Goal: Task Accomplishment & Management: Use online tool/utility

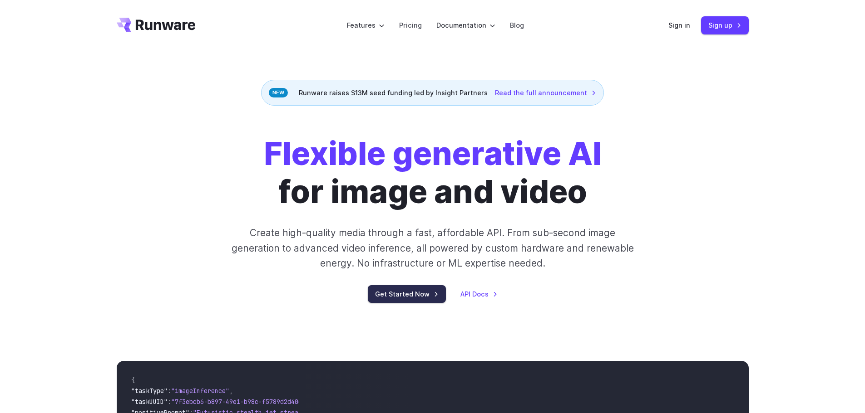
drag, startPoint x: 421, startPoint y: 295, endPoint x: 471, endPoint y: 274, distance: 54.5
click at [421, 295] on link "Get Started Now" at bounding box center [407, 294] width 78 height 18
click at [716, 29] on link "Sign up" at bounding box center [725, 25] width 48 height 18
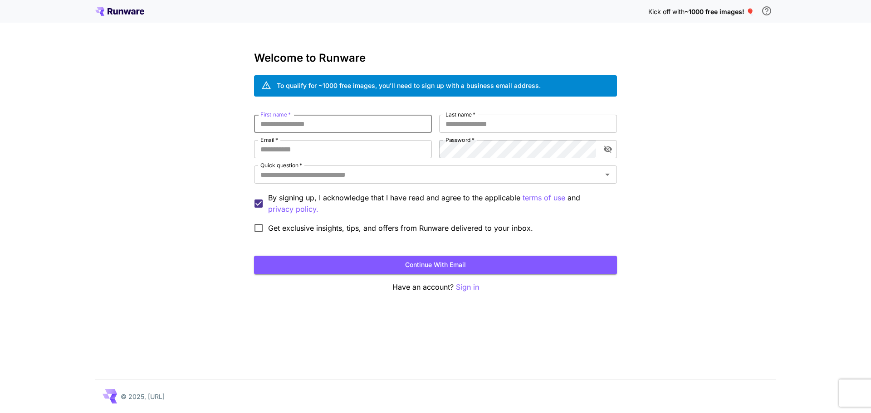
click at [316, 127] on input "First name   *" at bounding box center [343, 124] width 178 height 18
click at [327, 128] on input "First name   *" at bounding box center [343, 124] width 178 height 18
type input "*****"
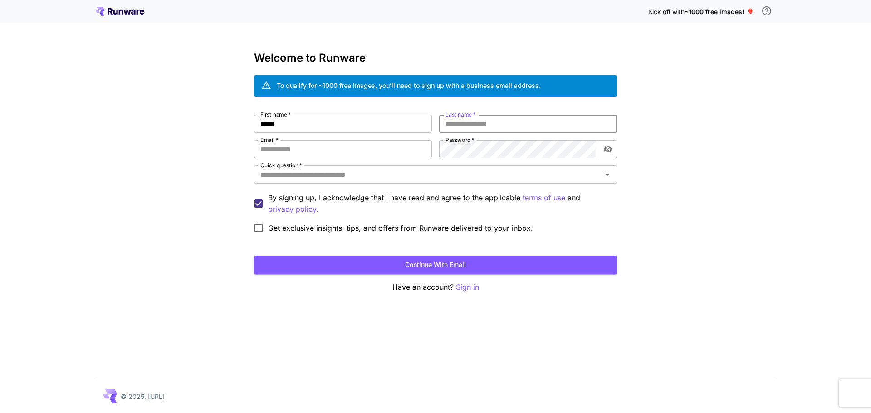
click at [487, 130] on input "Last name   *" at bounding box center [528, 124] width 178 height 18
type input "****"
click at [418, 151] on input "Email   *" at bounding box center [343, 149] width 178 height 18
type input "**********"
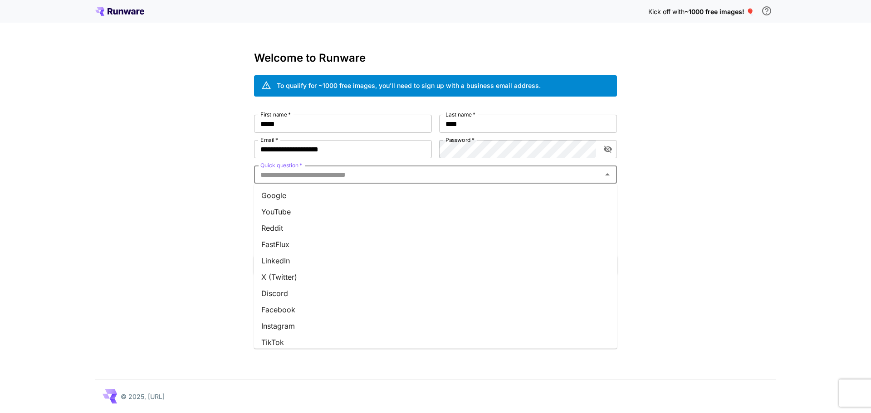
click at [403, 179] on input "Quick question   *" at bounding box center [428, 174] width 343 height 13
type input "**"
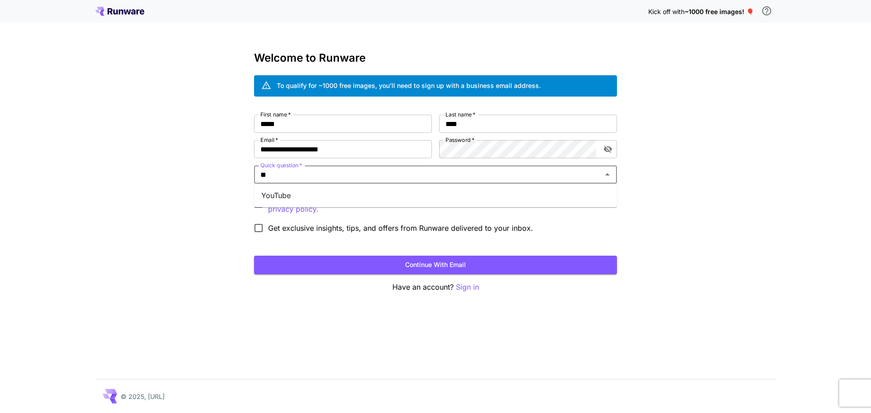
click at [417, 197] on li "YouTube" at bounding box center [435, 195] width 363 height 16
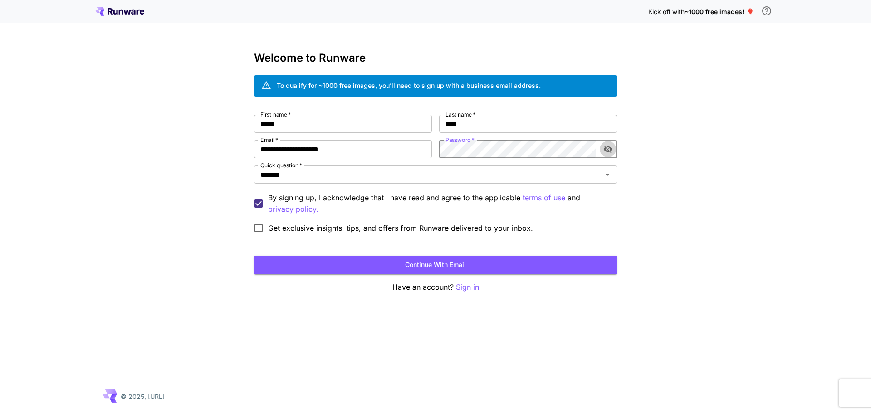
click at [608, 150] on icon "toggle password visibility" at bounding box center [608, 149] width 8 height 7
click at [432, 266] on button "Continue with email" at bounding box center [435, 265] width 363 height 19
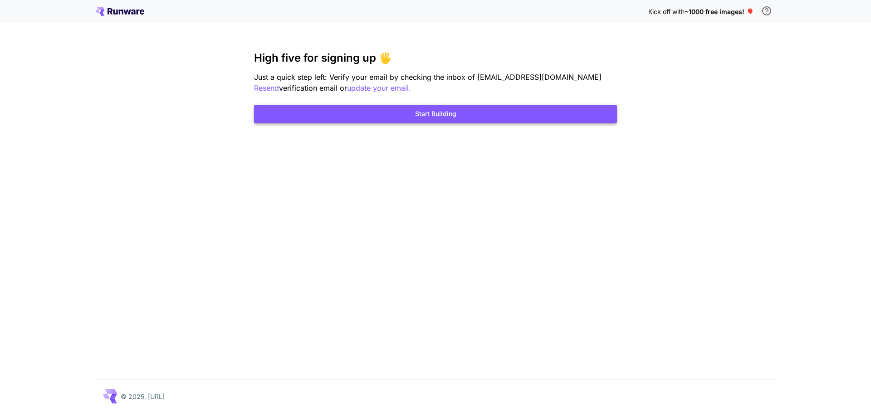
click at [429, 116] on button "Start Building" at bounding box center [435, 114] width 363 height 19
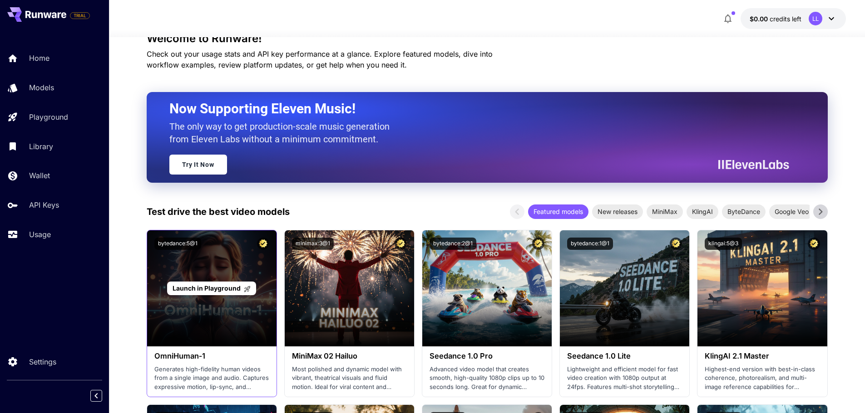
scroll to position [272, 0]
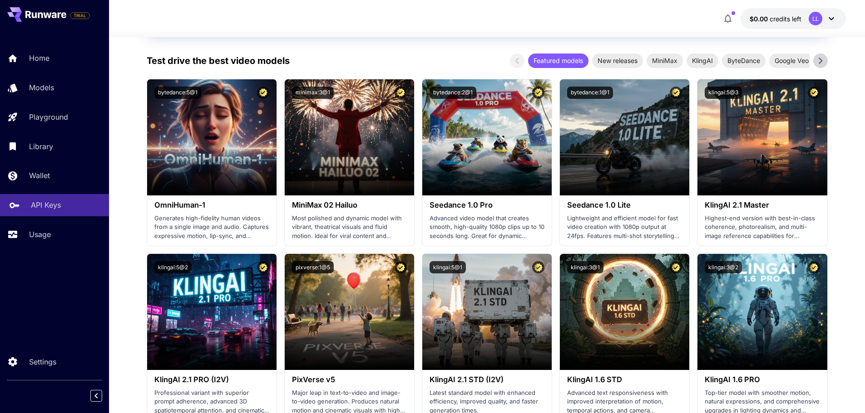
drag, startPoint x: 45, startPoint y: 208, endPoint x: 77, endPoint y: 197, distance: 33.3
click at [45, 208] on p "API Keys" at bounding box center [46, 205] width 30 height 11
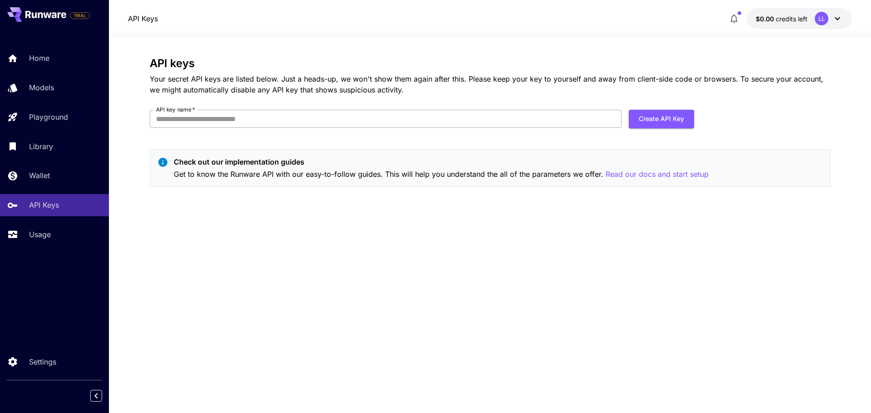
click at [255, 120] on input "API key name   *" at bounding box center [386, 119] width 472 height 18
click at [645, 122] on button "Create API Key" at bounding box center [661, 119] width 65 height 19
click at [336, 120] on input "API key name   *" at bounding box center [386, 119] width 472 height 18
type input "**********"
click at [643, 123] on button "Create API Key" at bounding box center [661, 119] width 65 height 19
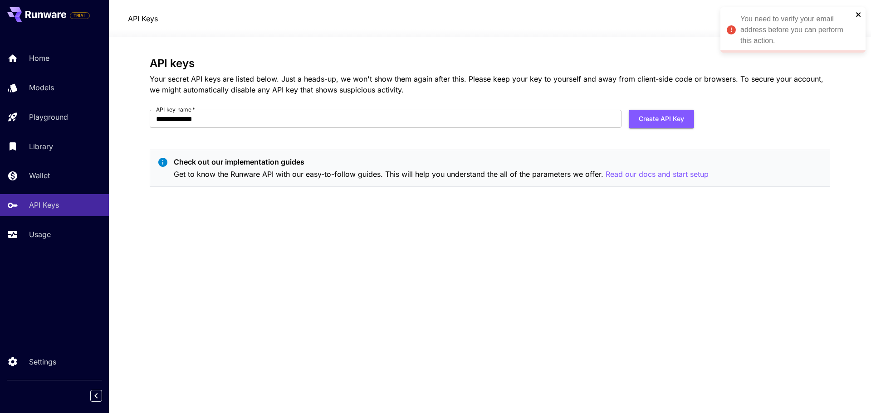
click at [860, 11] on icon "close" at bounding box center [859, 14] width 6 height 7
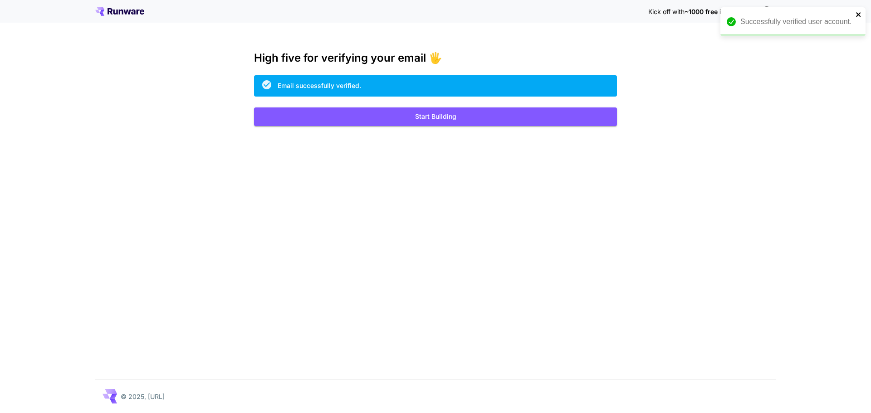
click at [862, 14] on icon "close" at bounding box center [859, 14] width 6 height 7
click at [445, 118] on button "Start Building" at bounding box center [435, 117] width 363 height 19
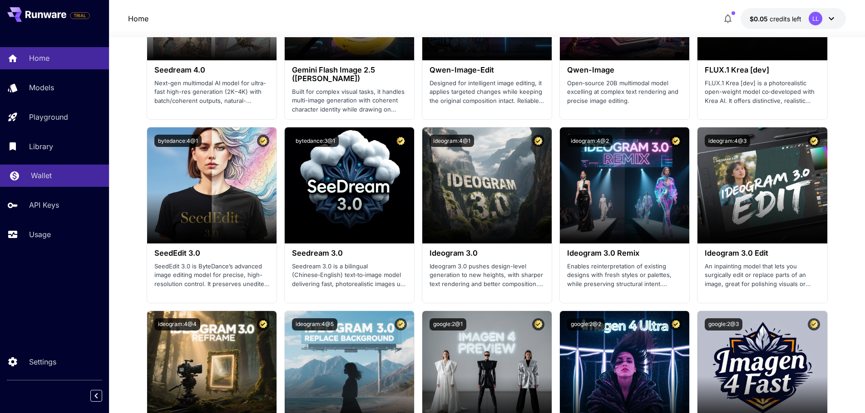
scroll to position [999, 0]
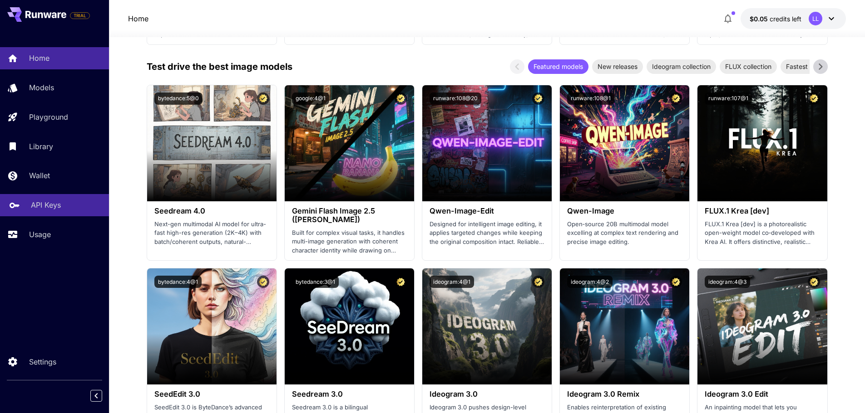
click at [61, 203] on p "API Keys" at bounding box center [46, 205] width 30 height 11
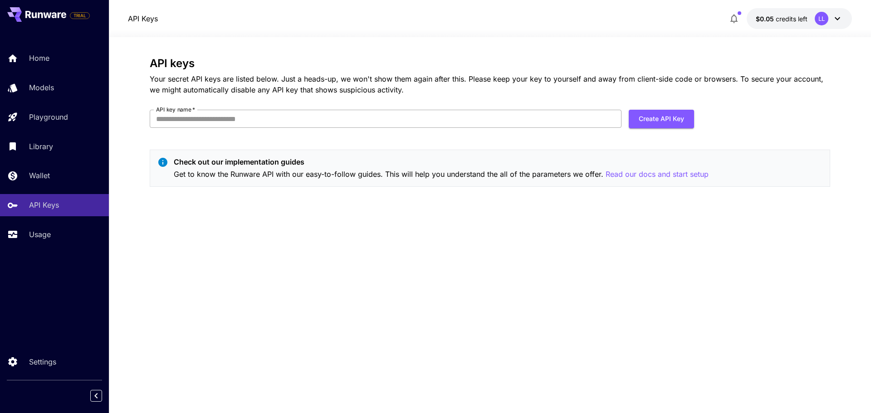
click at [381, 118] on input "API key name   *" at bounding box center [386, 119] width 472 height 18
type input "********"
click at [660, 123] on button "Create API Key" at bounding box center [661, 119] width 65 height 19
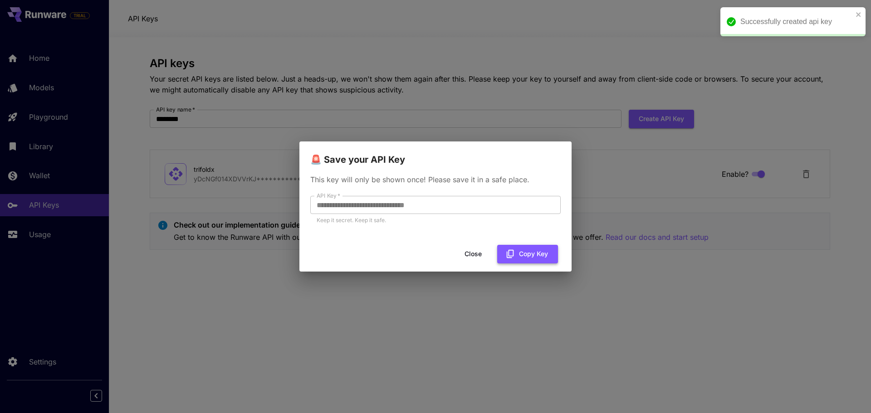
click at [519, 252] on button "Copy Key" at bounding box center [527, 254] width 61 height 19
click at [741, 107] on div "**********" at bounding box center [435, 206] width 871 height 413
click at [855, 12] on div "Successfully created api key" at bounding box center [793, 21] width 145 height 29
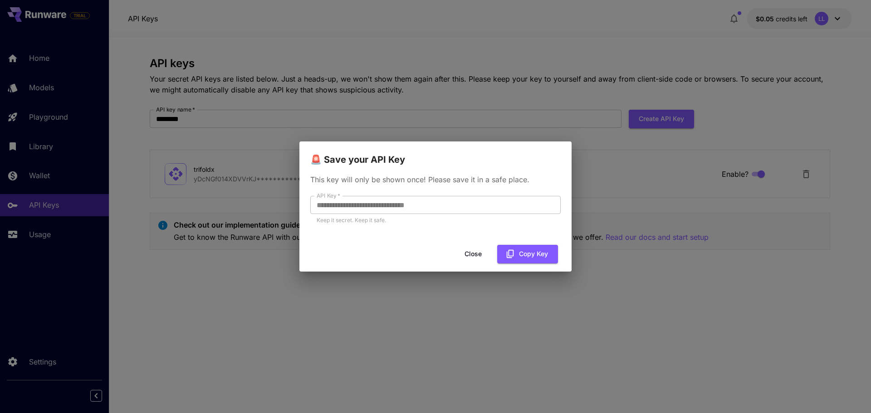
click at [479, 250] on button "Close" at bounding box center [473, 254] width 41 height 19
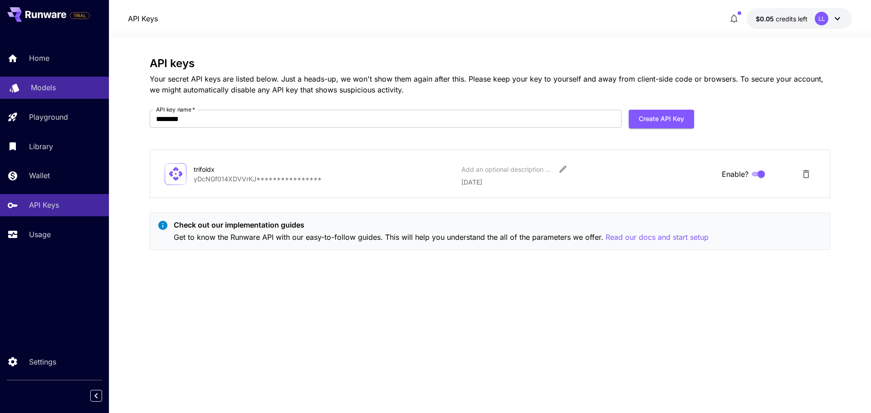
click at [60, 88] on div "Models" at bounding box center [66, 87] width 71 height 11
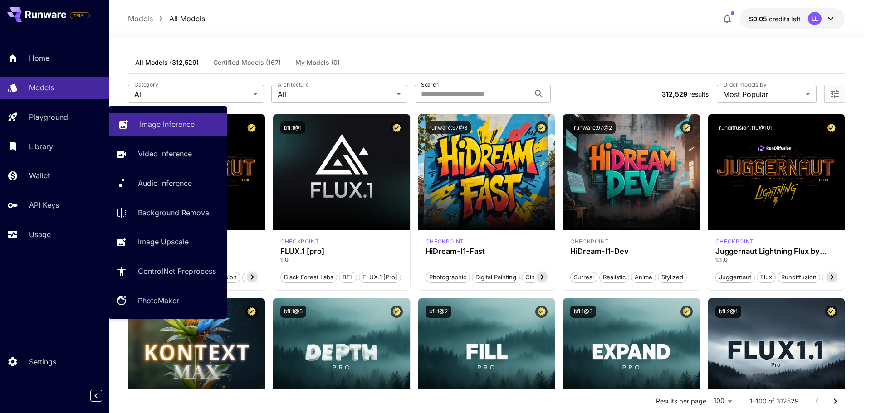
click at [182, 121] on p "Image Inference" at bounding box center [167, 124] width 55 height 11
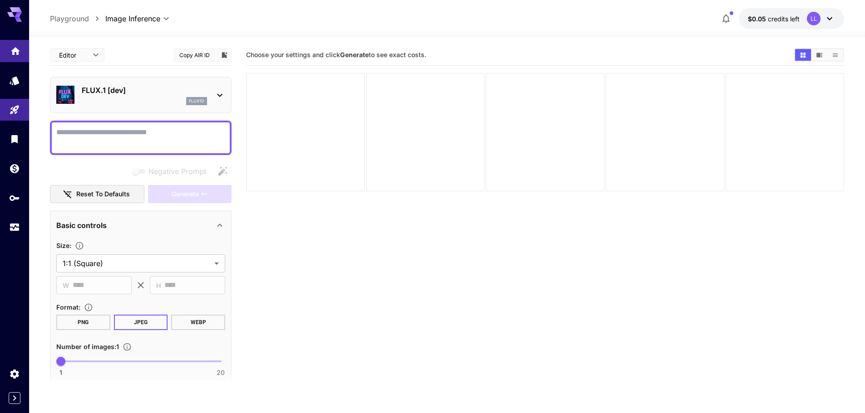
click at [20, 56] on link at bounding box center [14, 51] width 29 height 22
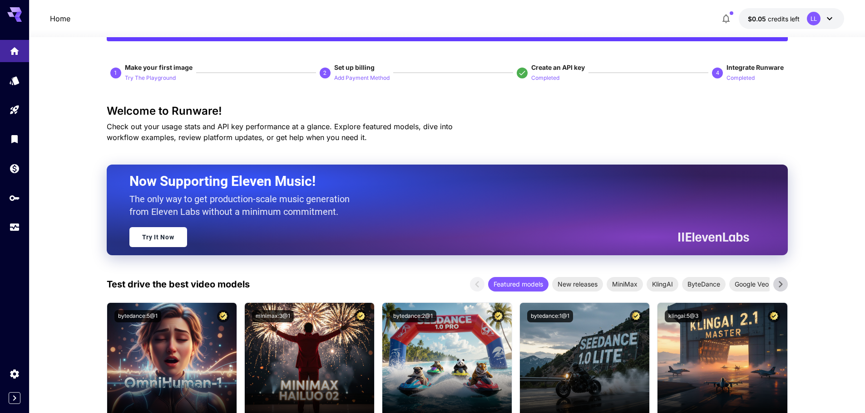
scroll to position [227, 0]
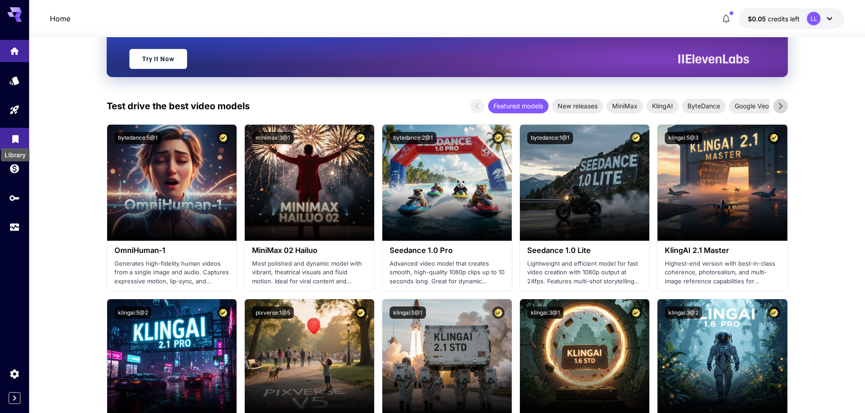
click at [17, 139] on icon "Library" at bounding box center [15, 137] width 6 height 8
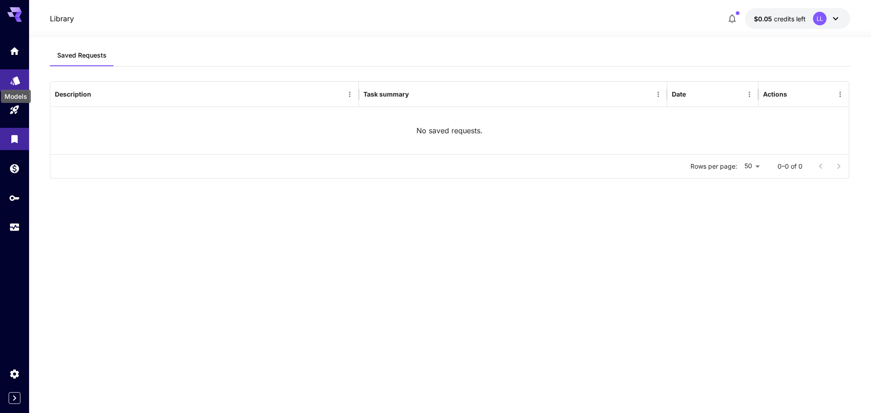
click at [16, 82] on icon "Models" at bounding box center [15, 78] width 10 height 9
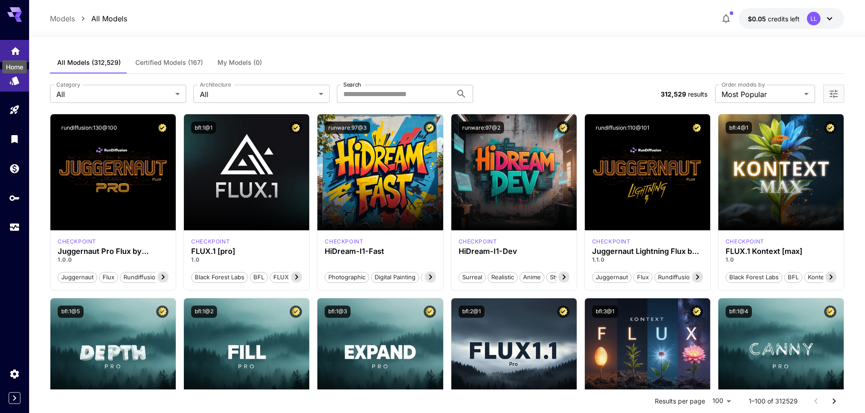
click at [16, 52] on icon "Home" at bounding box center [15, 48] width 11 height 11
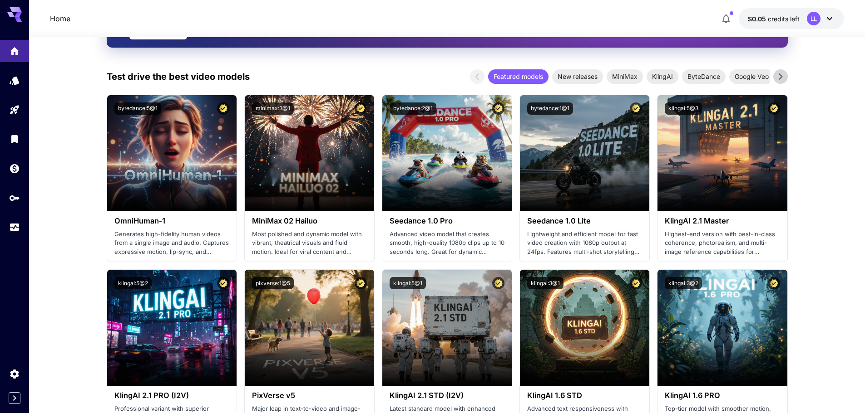
scroll to position [272, 0]
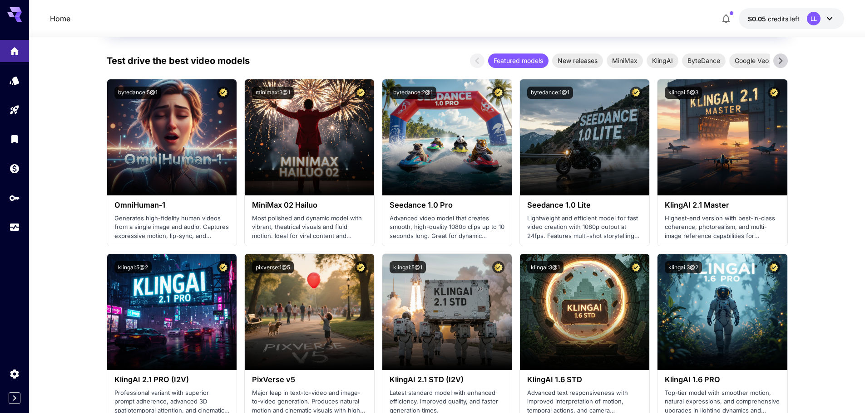
click at [779, 60] on icon at bounding box center [780, 61] width 14 height 14
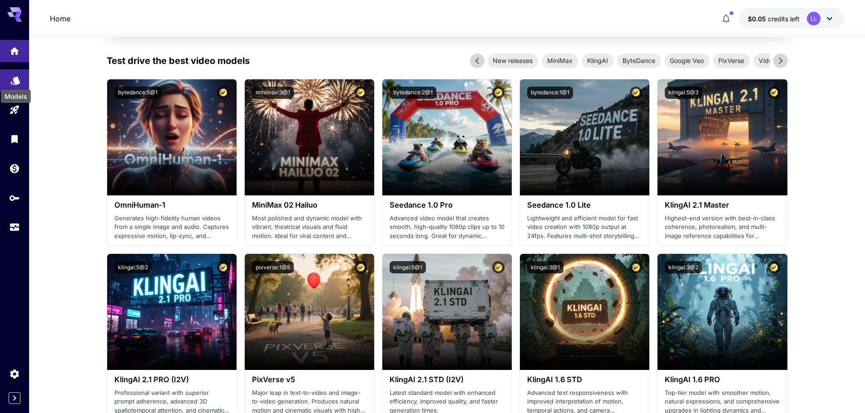
click at [20, 79] on icon "Models" at bounding box center [15, 77] width 11 height 11
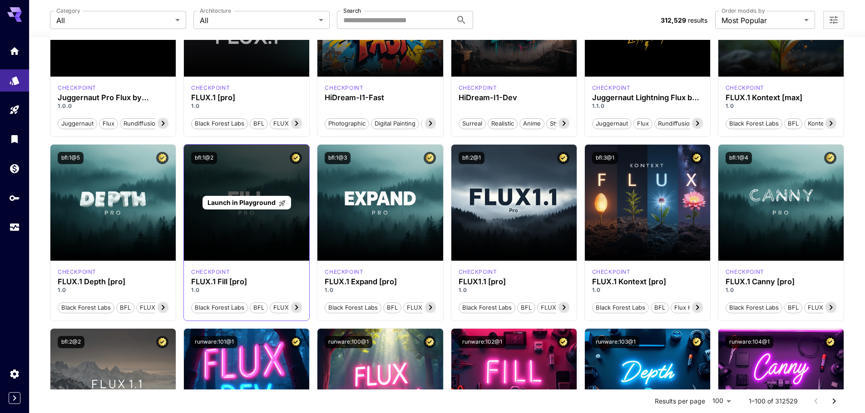
scroll to position [91, 0]
